Goal: Task Accomplishment & Management: Manage account settings

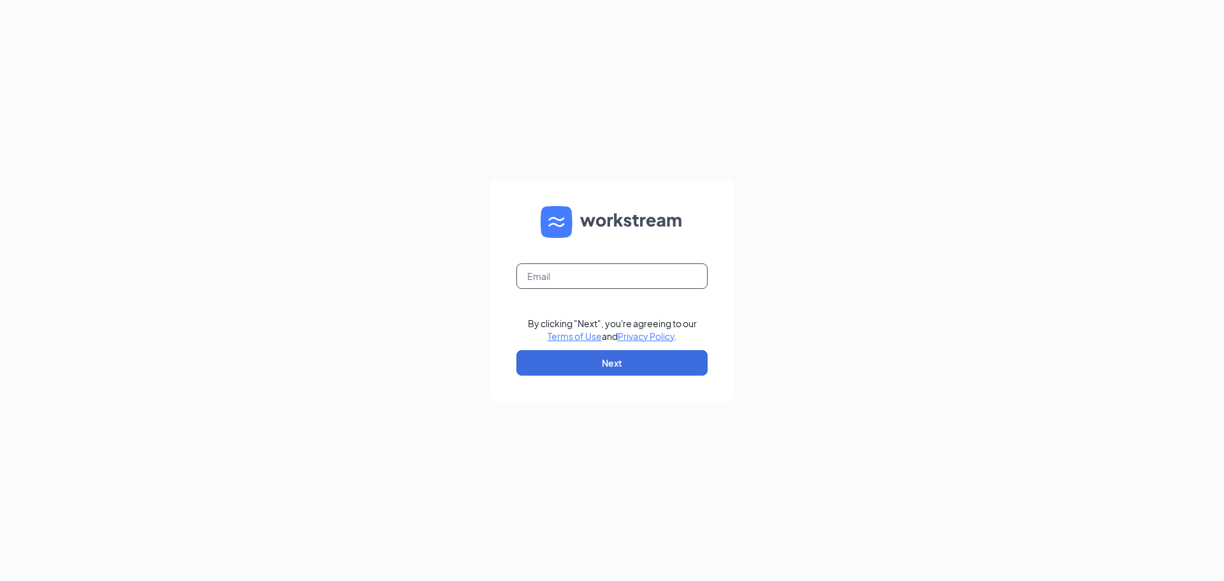
click at [574, 273] on input "text" at bounding box center [611, 275] width 191 height 25
type input "[PERSON_NAME][EMAIL_ADDRESS][DOMAIN_NAME]"
click at [572, 362] on button "Next" at bounding box center [611, 362] width 191 height 25
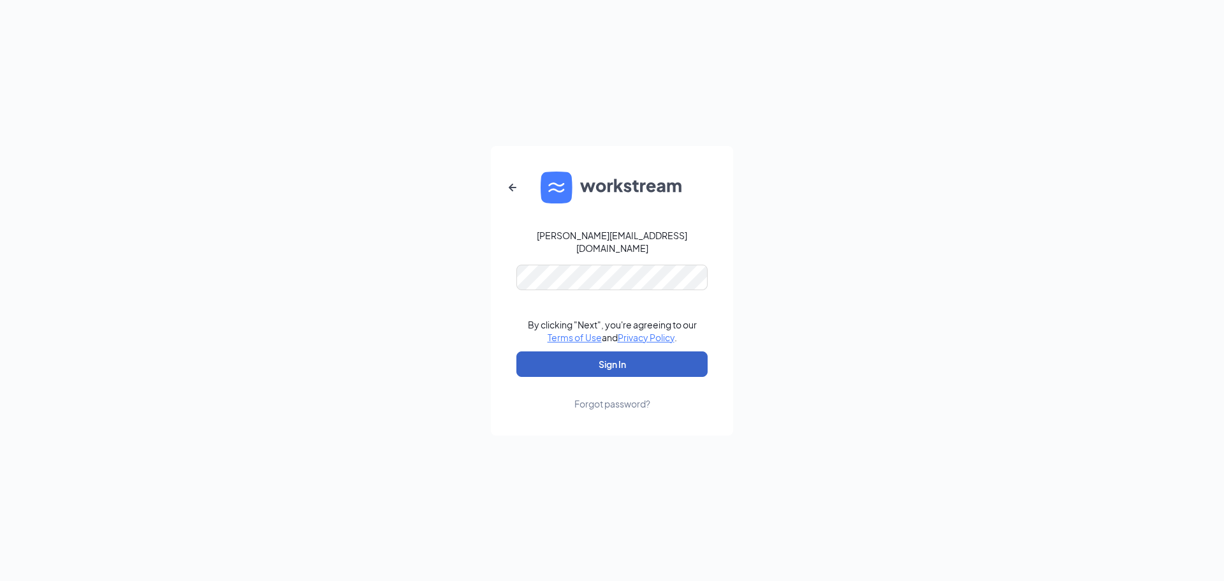
click at [569, 358] on button "Sign In" at bounding box center [611, 363] width 191 height 25
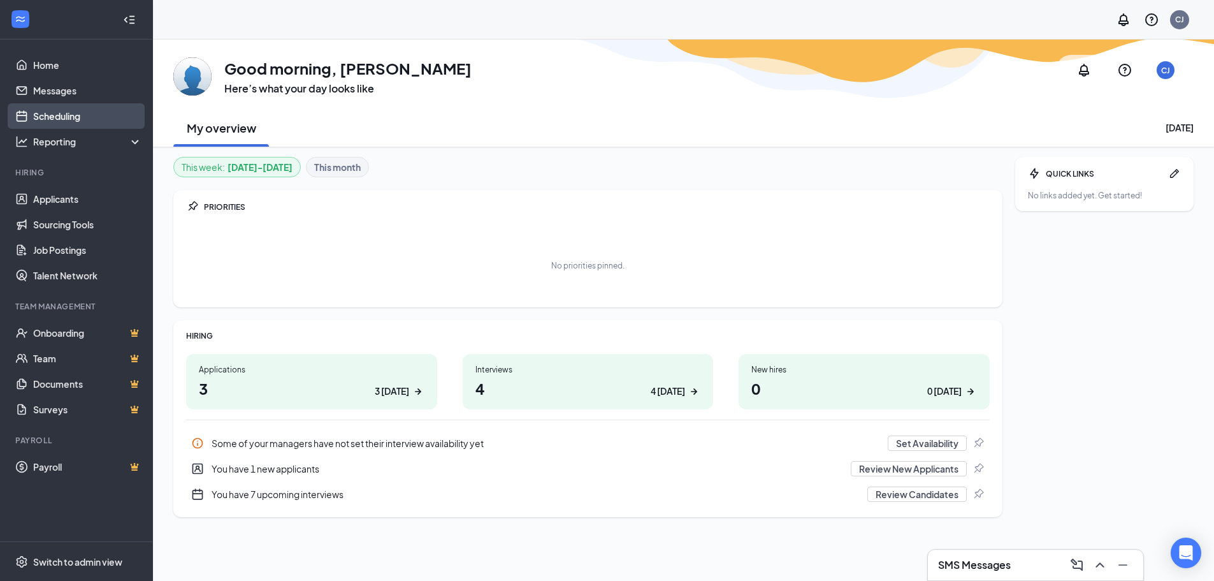
click at [66, 117] on link "Scheduling" at bounding box center [87, 115] width 109 height 25
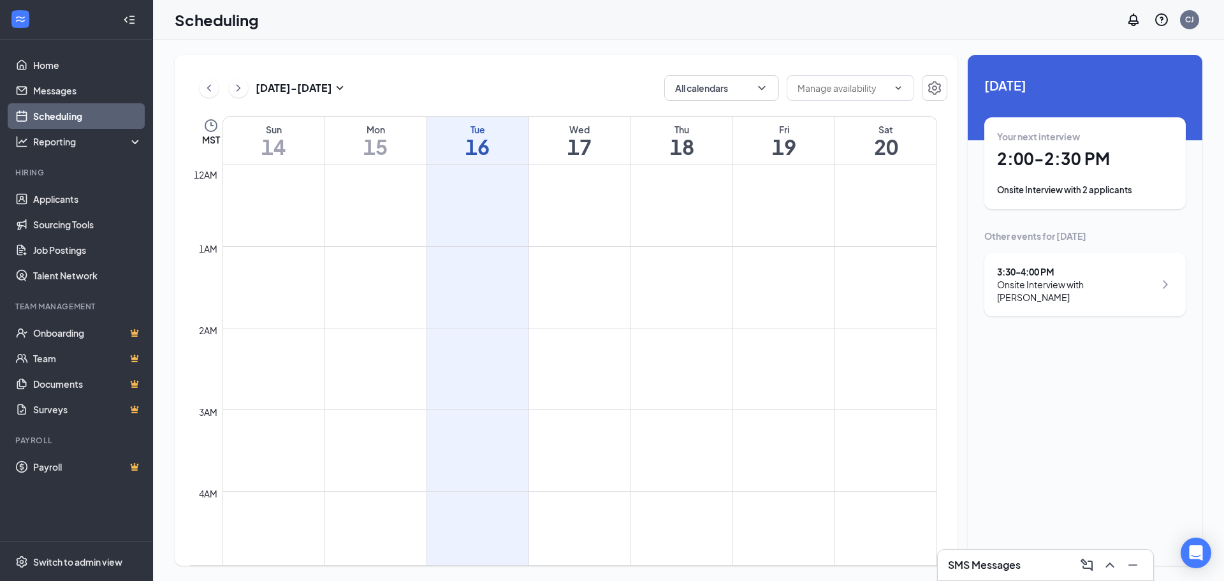
scroll to position [627, 0]
click at [1127, 176] on div "Your next interview 2:00 - 2:30 PM Onsite Interview with 2 applicants" at bounding box center [1085, 163] width 176 height 66
